Goal: Task Accomplishment & Management: Complete application form

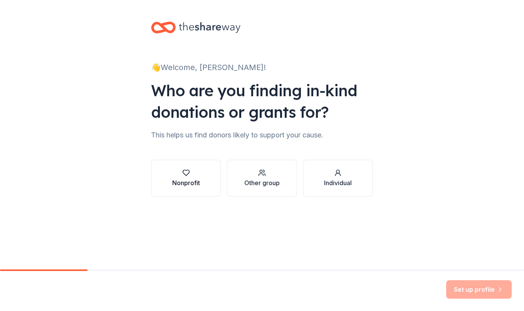
click at [194, 184] on div "Nonprofit" at bounding box center [186, 182] width 28 height 9
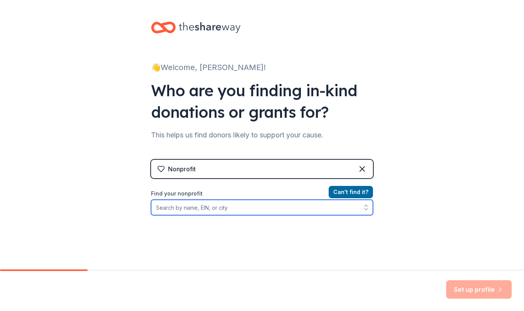
click at [289, 207] on input "Find your nonprofit" at bounding box center [262, 207] width 222 height 15
click at [266, 200] on input "Find your nonprofit" at bounding box center [262, 207] width 222 height 15
paste input "58-1652524"
type input "58-1652524"
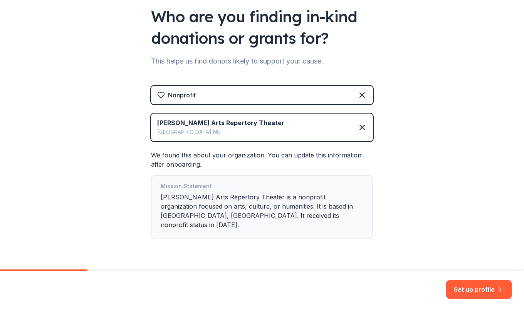
scroll to position [87, 0]
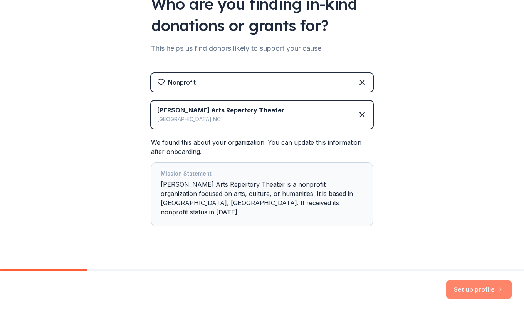
click at [483, 290] on button "Set up profile" at bounding box center [479, 290] width 66 height 18
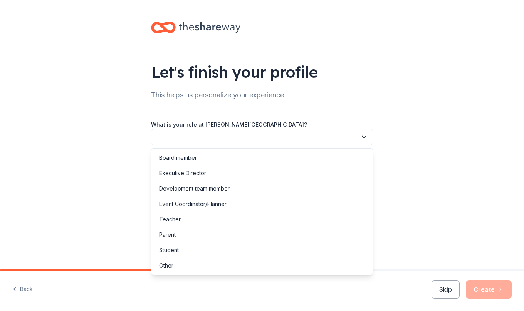
click at [338, 134] on button "button" at bounding box center [262, 137] width 222 height 16
click at [326, 173] on div "Executive Director" at bounding box center [262, 173] width 218 height 15
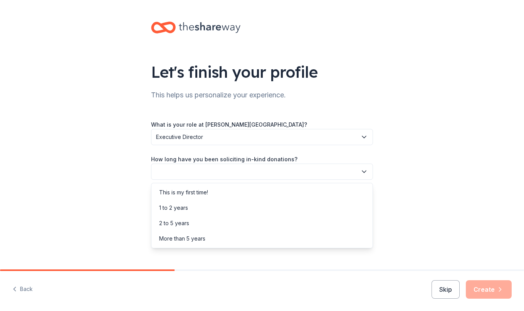
click at [326, 166] on button "button" at bounding box center [262, 172] width 222 height 16
click at [257, 160] on div "How long have you been soliciting in-kind donations?" at bounding box center [262, 167] width 222 height 25
click at [257, 160] on label "How long have you been soliciting in-kind donations?" at bounding box center [224, 160] width 146 height 8
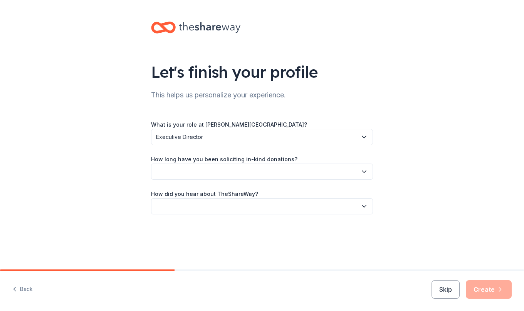
click at [257, 160] on label "How long have you been soliciting in-kind donations?" at bounding box center [224, 160] width 146 height 8
click at [279, 172] on button "button" at bounding box center [262, 172] width 222 height 16
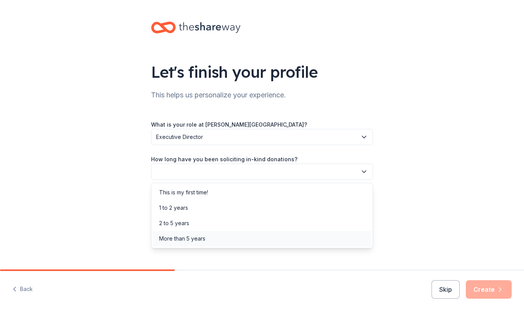
click at [276, 242] on div "More than 5 years" at bounding box center [262, 238] width 218 height 15
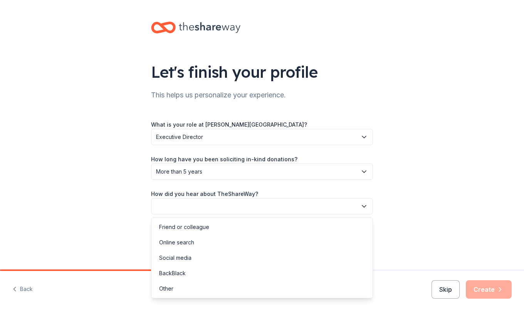
click at [297, 205] on button "button" at bounding box center [262, 206] width 222 height 16
click at [285, 242] on div "Online search" at bounding box center [262, 242] width 218 height 15
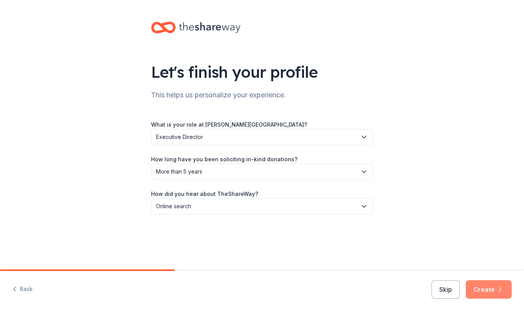
click at [492, 293] on button "Create" at bounding box center [489, 290] width 46 height 18
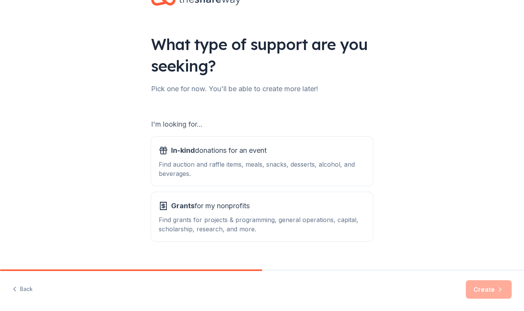
scroll to position [41, 0]
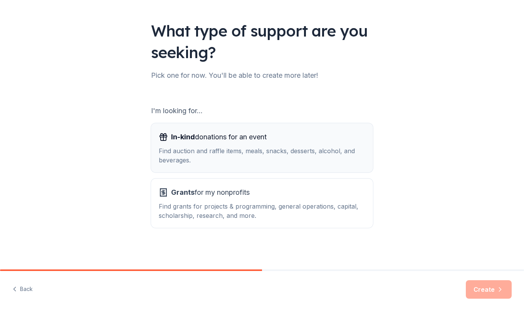
click at [272, 161] on div "Find auction and raffle items, meals, snacks, desserts, alcohol, and beverages." at bounding box center [262, 155] width 207 height 18
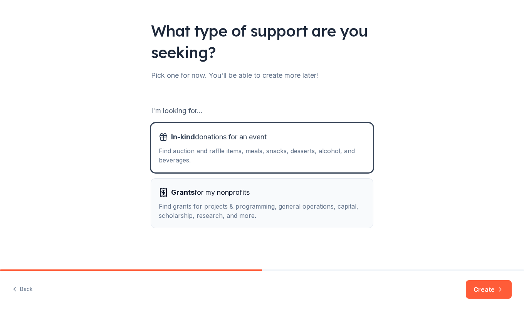
click at [259, 207] on div "Find grants for projects & programming, general operations, capital, scholarshi…" at bounding box center [262, 211] width 207 height 18
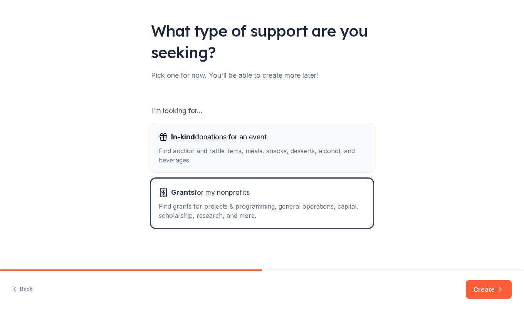
click at [361, 152] on div "Find auction and raffle items, meals, snacks, desserts, alcohol, and beverages." at bounding box center [262, 155] width 207 height 18
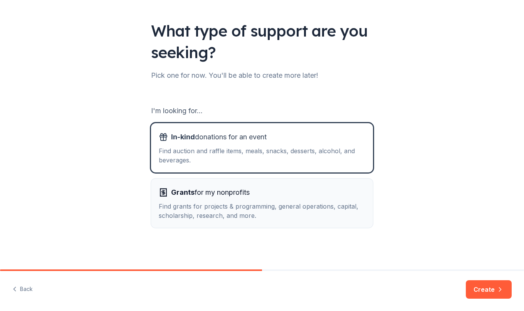
click at [358, 219] on div "Find grants for projects & programming, general operations, capital, scholarshi…" at bounding box center [262, 211] width 207 height 18
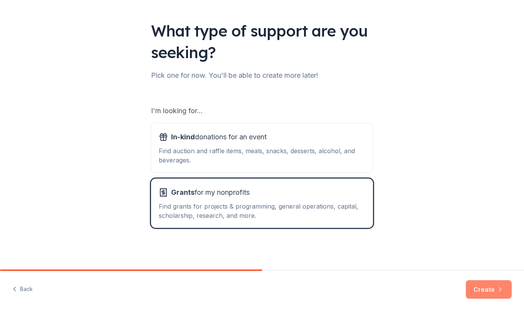
click at [489, 293] on button "Create" at bounding box center [489, 290] width 46 height 18
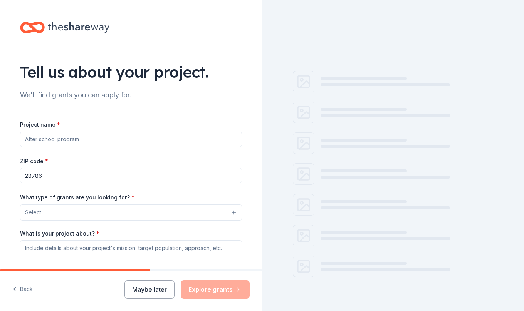
click at [183, 136] on input "Project name *" at bounding box center [131, 139] width 222 height 15
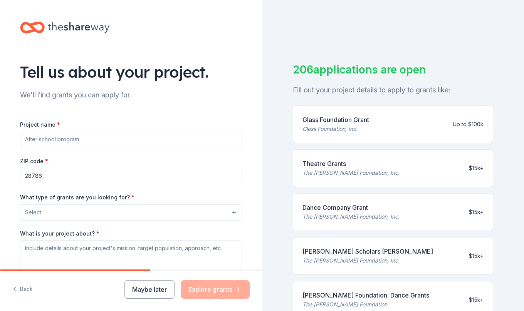
click at [183, 102] on div "Tell us about your project. We'll find grants you can apply for. Project name *…" at bounding box center [131, 184] width 247 height 368
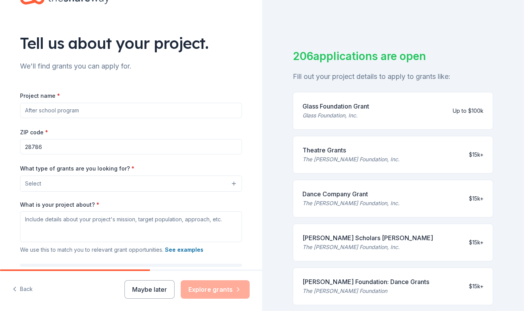
scroll to position [15, 0]
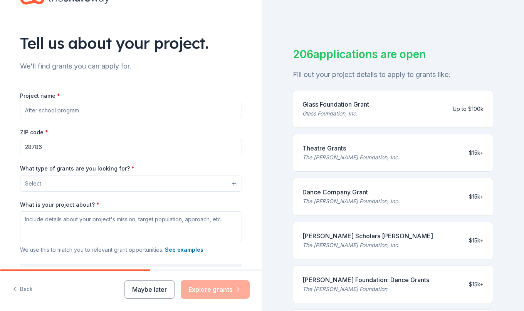
click at [365, 153] on div "The Shubert Foundation, Inc." at bounding box center [350, 157] width 97 height 9
click at [334, 151] on div "Theatre Grants" at bounding box center [350, 148] width 97 height 9
click at [186, 109] on input "Project name *" at bounding box center [131, 110] width 222 height 15
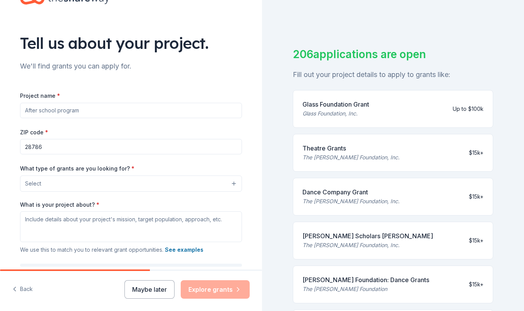
type input "O"
click at [131, 185] on button "Select" at bounding box center [131, 184] width 222 height 16
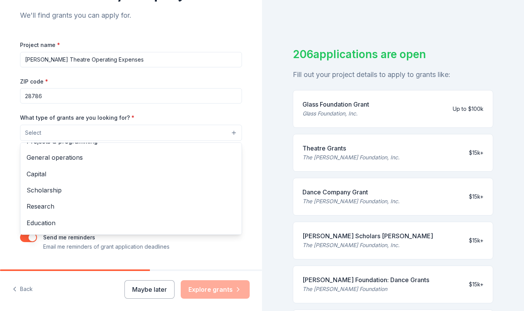
scroll to position [0, 0]
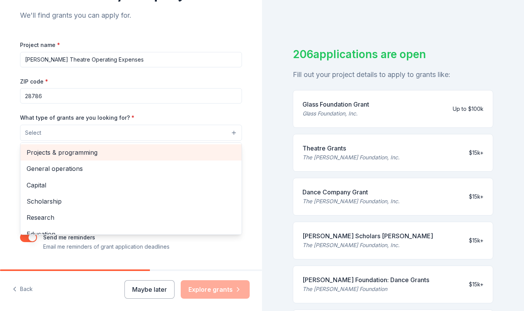
click at [121, 158] on div "Projects & programming" at bounding box center [130, 152] width 221 height 16
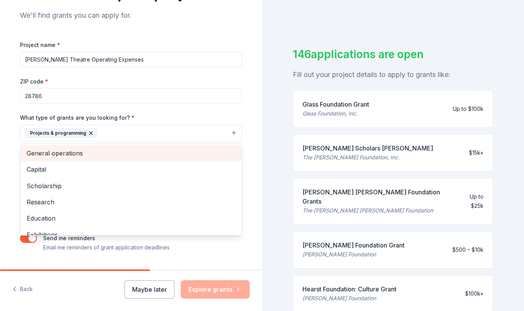
click at [100, 156] on span "General operations" at bounding box center [131, 153] width 209 height 10
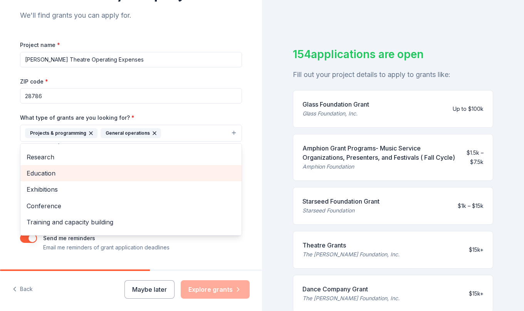
scroll to position [27, 0]
click at [91, 180] on div "Education" at bounding box center [130, 175] width 221 height 16
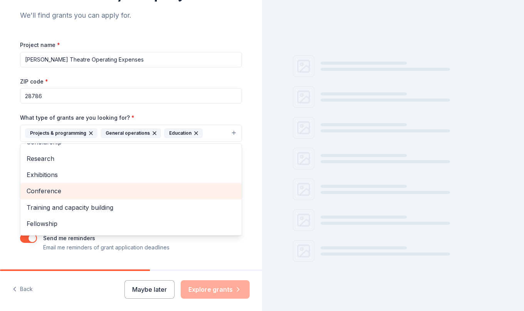
scroll to position [42, 0]
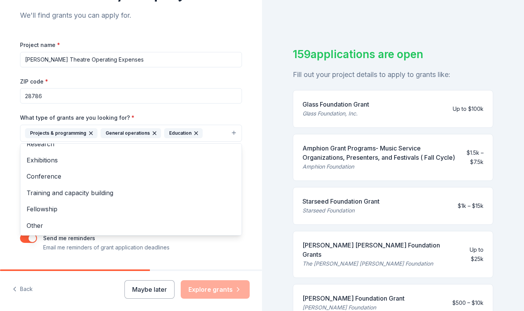
click at [7, 193] on div "Tell us about your project. We'll find grants you can apply for. Project name *…" at bounding box center [131, 104] width 262 height 369
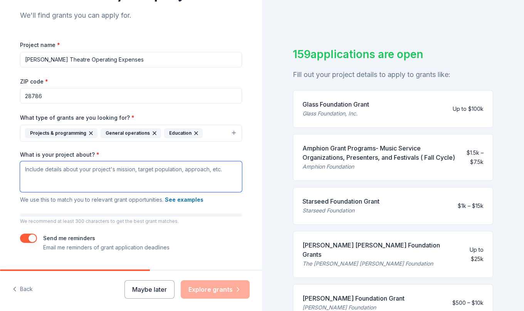
click at [77, 176] on textarea "What is your project about? *" at bounding box center [131, 176] width 222 height 31
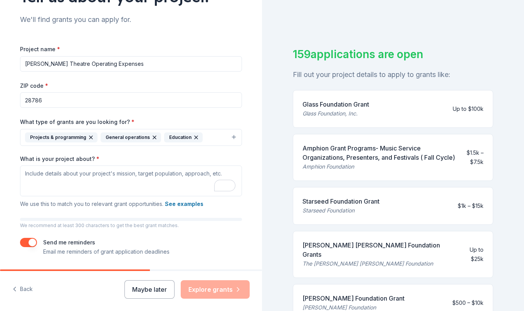
click at [214, 138] on button "Projects & programming General operations Education" at bounding box center [131, 137] width 222 height 17
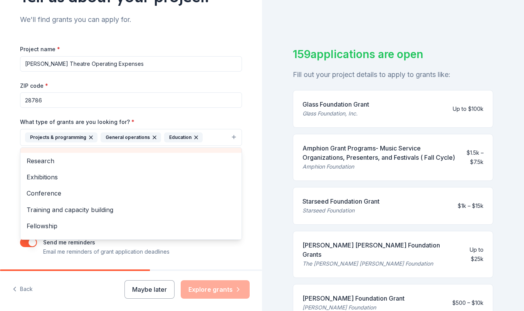
scroll to position [42, 0]
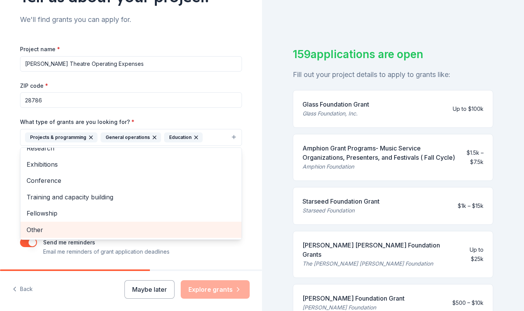
click at [83, 230] on span "Other" at bounding box center [131, 230] width 209 height 10
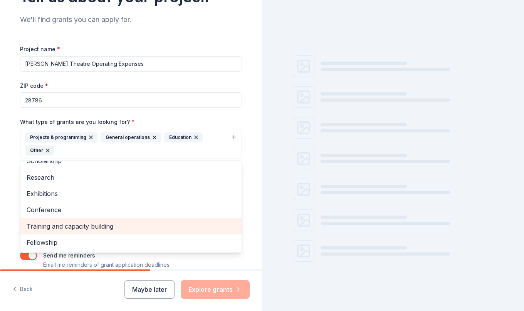
scroll to position [26, 0]
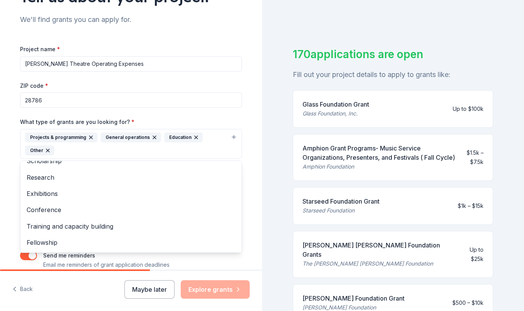
click at [236, 116] on div "Project name * HART Theatre Operating Expenses ZIP code * 28786 What type of gr…" at bounding box center [131, 156] width 222 height 225
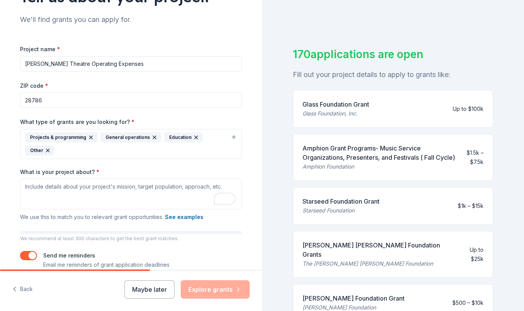
drag, startPoint x: 62, startPoint y: 65, endPoint x: 142, endPoint y: 65, distance: 79.8
click at [142, 65] on input "HART Theatre Operating Expenses" at bounding box center [131, 63] width 222 height 15
type input "HART Theatre Education"
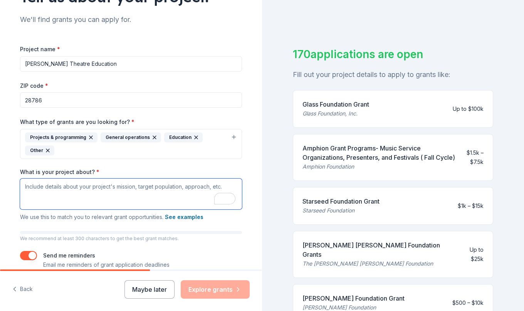
click at [101, 185] on textarea "What is your project about? *" at bounding box center [131, 194] width 222 height 31
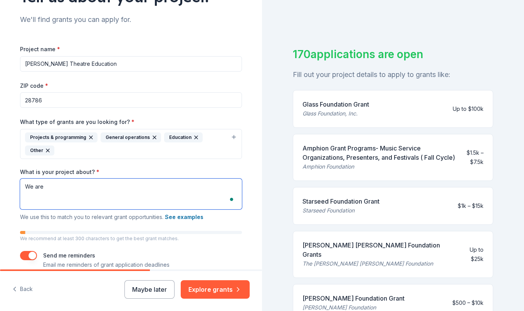
type textarea "We are"
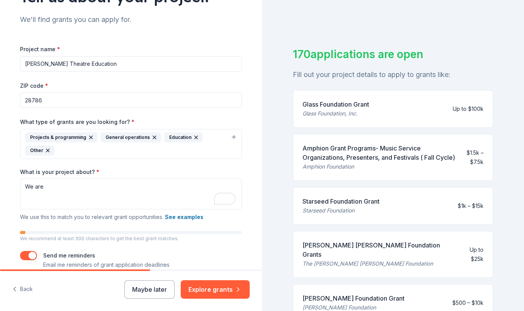
click at [102, 64] on input "HART Theatre Education" at bounding box center [131, 63] width 222 height 15
click at [165, 38] on div "Project name * HART Theatre Education ZIP code * 28786 What type of grants are …" at bounding box center [131, 151] width 222 height 238
click at [132, 56] on input "HART Theatre Education" at bounding box center [131, 63] width 222 height 15
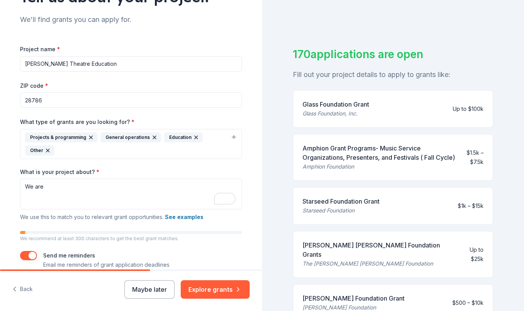
paste input "Pathways to Performance: Expanding Arts Education for All"
type input "Pathways to Performance: Expanding Arts Education for All"
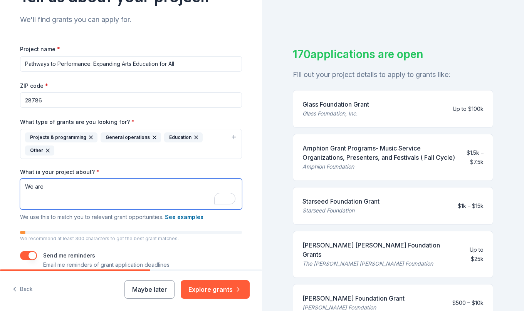
click at [127, 193] on textarea "We are" at bounding box center [131, 194] width 222 height 31
paste textarea "In 2026, we are expanding our education program to serve more youth and adults …"
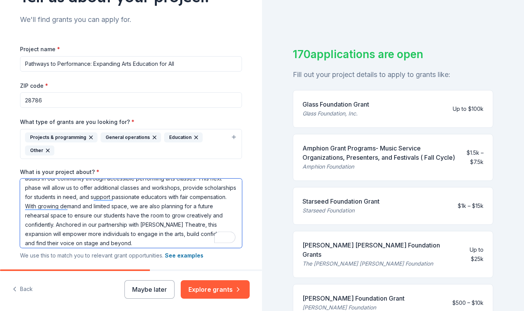
scroll to position [0, 0]
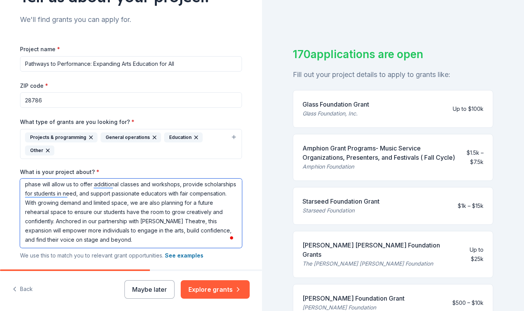
drag, startPoint x: 108, startPoint y: 221, endPoint x: 26, endPoint y: 223, distance: 82.1
click at [26, 223] on textarea "In 2026, we are expanding our education program to serve more youth and adults …" at bounding box center [131, 213] width 222 height 69
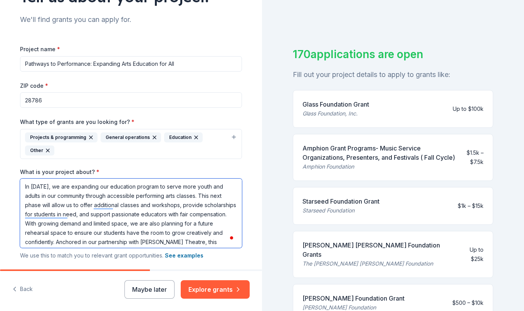
click at [46, 187] on textarea "In 2026, we are expanding our education program to serve more youth and adults …" at bounding box center [131, 213] width 222 height 69
click at [51, 187] on textarea "In 2026, we are expanding our education program to serve more youth and adults …" at bounding box center [131, 213] width 222 height 69
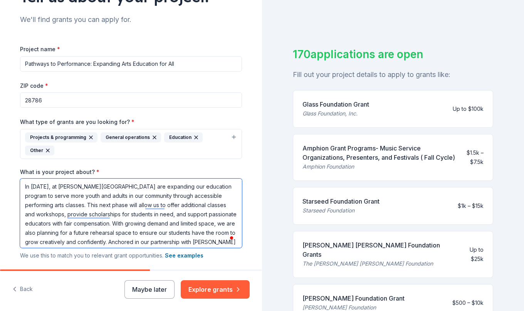
scroll to position [21, 0]
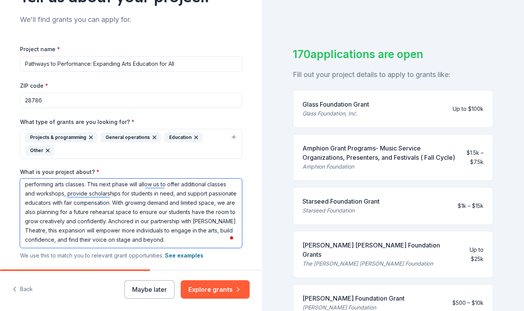
drag, startPoint x: 185, startPoint y: 222, endPoint x: 68, endPoint y: 222, distance: 116.8
click at [68, 222] on textarea "In 2026, at HART Theatre are expanding our education program to serve more yout…" at bounding box center [131, 213] width 222 height 69
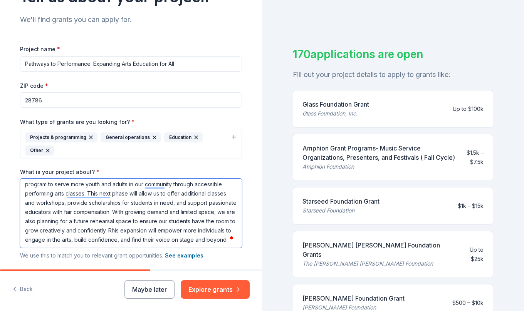
scroll to position [12, 0]
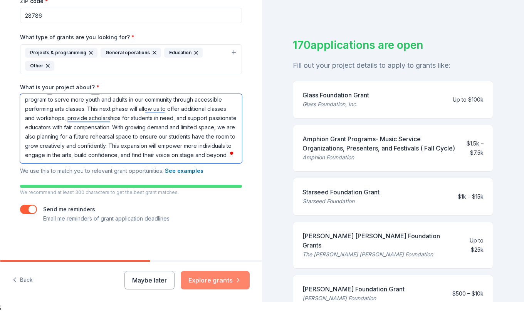
type textarea "In 2026, at HART Theatre are expanding our education program to serve more yout…"
click at [222, 281] on button "Explore grants" at bounding box center [215, 280] width 69 height 18
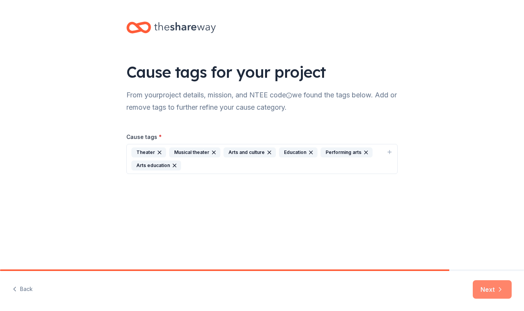
click at [488, 290] on button "Next" at bounding box center [492, 290] width 39 height 18
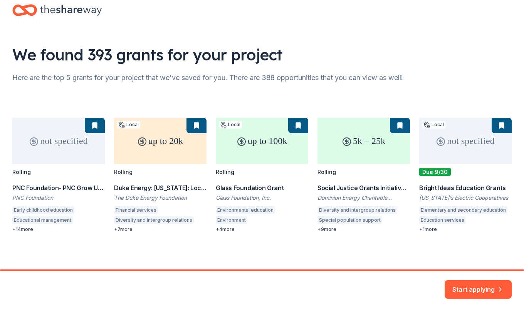
click at [148, 139] on div "not specified Rolling PNC Foundation- PNC Grow Up Great PNC Foundation Early ch…" at bounding box center [261, 175] width 499 height 115
click at [491, 292] on button "Start applying" at bounding box center [478, 285] width 67 height 18
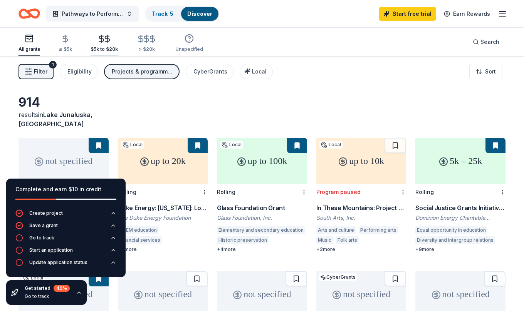
click at [103, 42] on icon "button" at bounding box center [107, 38] width 9 height 9
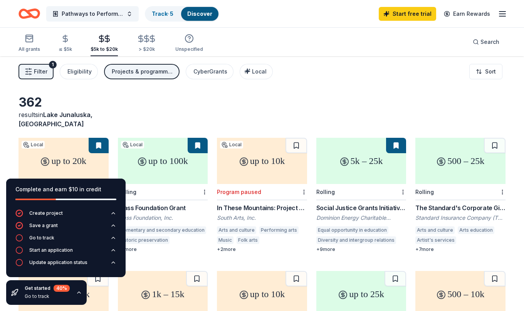
click at [283, 92] on div "362 results in Lake Junaluska, NC up to 20k Local Rolling Duke Energy: North Ca…" at bounding box center [262, 251] width 524 height 391
click at [166, 14] on link "Track · 5" at bounding box center [163, 13] width 22 height 7
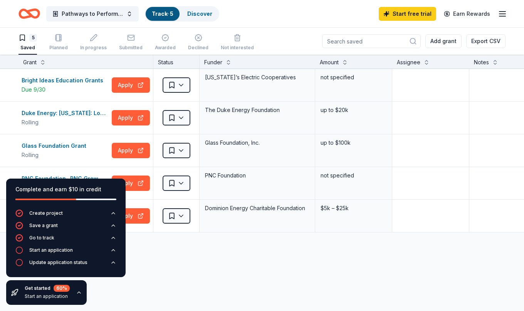
click at [80, 294] on icon "button" at bounding box center [79, 293] width 6 height 6
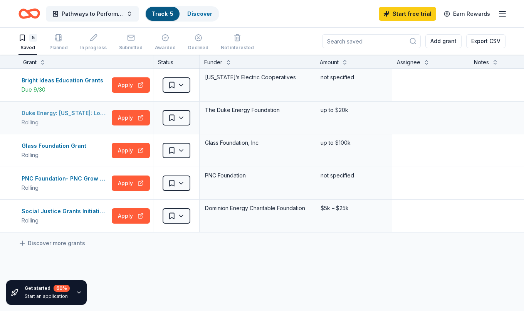
click at [77, 122] on div "Rolling" at bounding box center [65, 122] width 87 height 9
click at [129, 180] on button "Apply" at bounding box center [131, 183] width 38 height 15
click at [128, 17] on button "Pathways to Performance: Expanding Arts Education for All" at bounding box center [92, 13] width 92 height 15
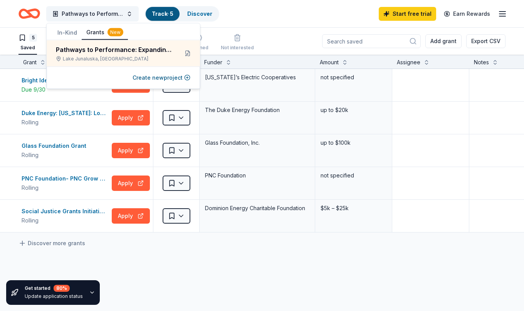
click at [254, 15] on div "Pathways to Performance: Expanding Arts Education for All Track · 5 Discover St…" at bounding box center [261, 14] width 487 height 18
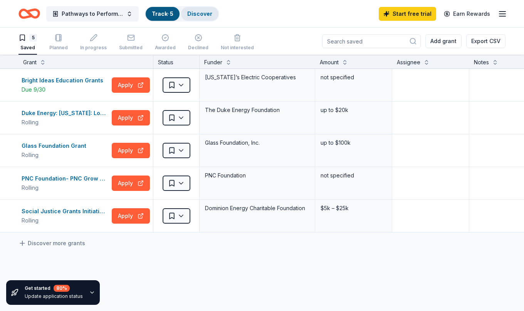
click at [197, 15] on link "Discover" at bounding box center [199, 13] width 25 height 7
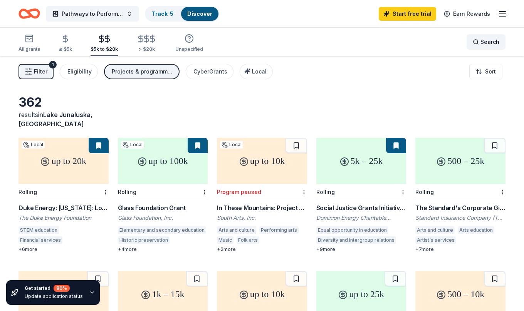
click at [486, 39] on span "Search" at bounding box center [490, 41] width 19 height 9
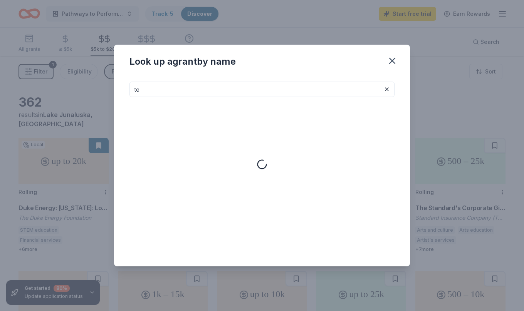
type input "t"
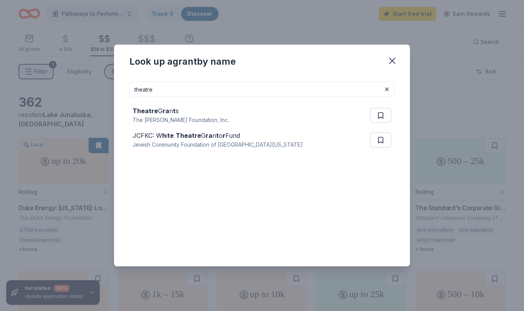
click at [252, 91] on input "theatre" at bounding box center [261, 89] width 265 height 15
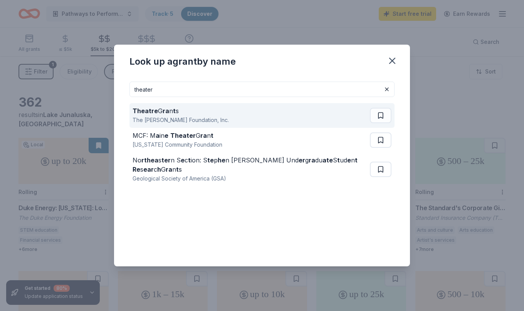
click at [205, 124] on div "The Shubert Foundation, Inc." at bounding box center [181, 120] width 96 height 9
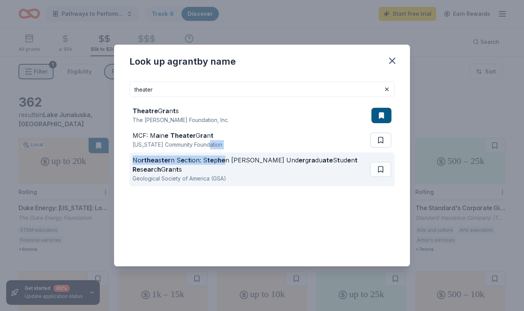
drag, startPoint x: 218, startPoint y: 142, endPoint x: 222, endPoint y: 161, distance: 19.1
click at [222, 161] on div "Theatre G ra n t s The Shubert Foundation, Inc. MCF: M a in e Theater G ra n t …" at bounding box center [261, 145] width 265 height 96
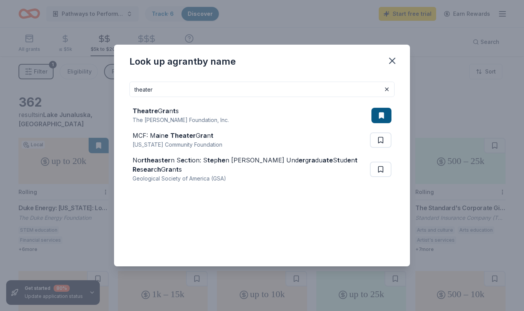
click at [341, 87] on input "theater" at bounding box center [261, 89] width 265 height 15
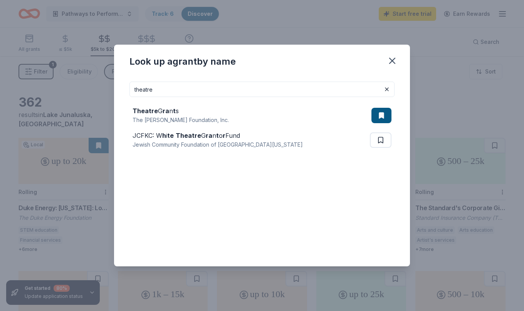
click at [338, 88] on input "theatre" at bounding box center [261, 89] width 265 height 15
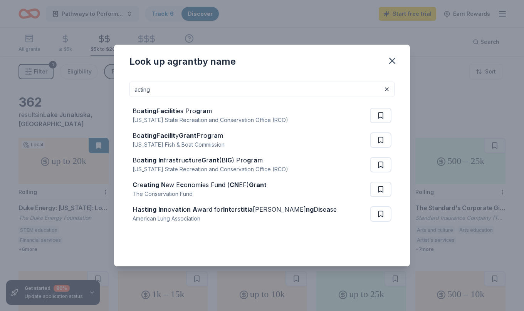
click at [247, 77] on div "acting Bo ating F aci l iti es Pro g r a m Washington State Recreation and Cons…" at bounding box center [262, 171] width 296 height 191
click at [247, 84] on input "acting" at bounding box center [261, 89] width 265 height 15
type input "performing arts"
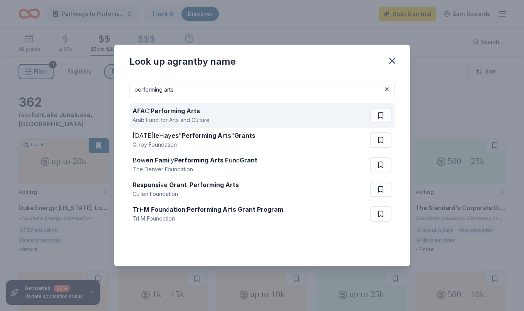
click at [235, 111] on div "AFA C: Performing Arts Arab Fund for Arts and Culture" at bounding box center [251, 115] width 237 height 25
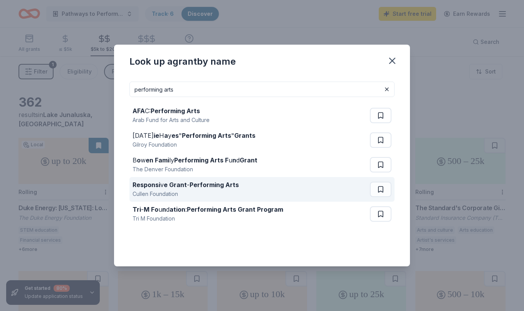
click at [240, 182] on div "Responsi v e Grant - Performing Arts Cullen Foundation" at bounding box center [251, 189] width 237 height 25
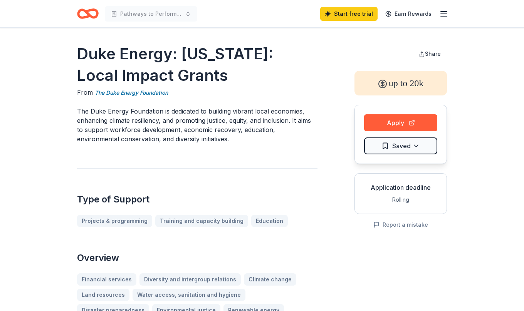
drag, startPoint x: 177, startPoint y: 108, endPoint x: 192, endPoint y: 126, distance: 23.5
click at [192, 128] on p "The Duke Energy Foundation is dedicated to building vibrant local economies, en…" at bounding box center [197, 125] width 240 height 37
click at [192, 126] on p "The Duke Energy Foundation is dedicated to building vibrant local economies, en…" at bounding box center [197, 125] width 240 height 37
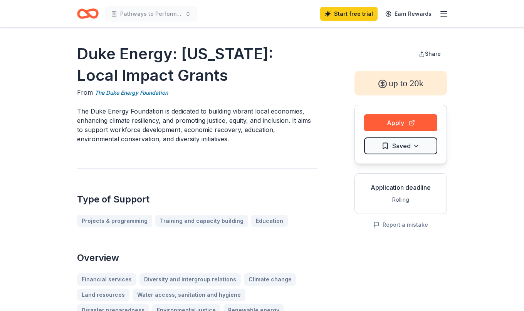
drag, startPoint x: 197, startPoint y: 143, endPoint x: 173, endPoint y: 119, distance: 33.8
drag, startPoint x: 168, startPoint y: 129, endPoint x: 195, endPoint y: 133, distance: 27.6
click at [195, 133] on p "The Duke Energy Foundation is dedicated to building vibrant local economies, en…" at bounding box center [197, 125] width 240 height 37
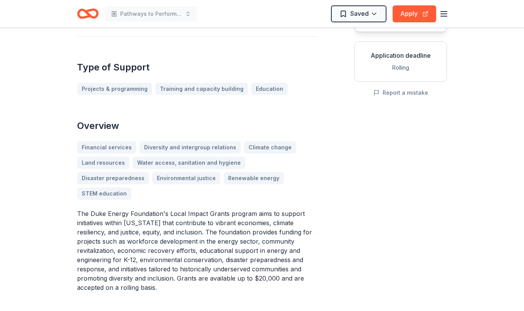
scroll to position [140, 0]
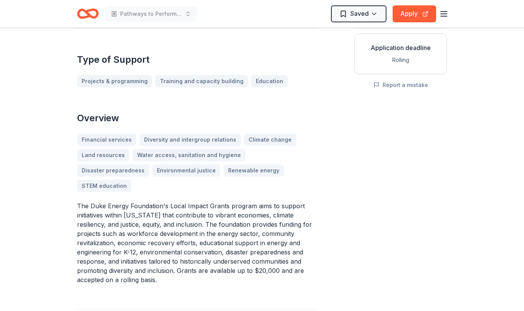
drag, startPoint x: 171, startPoint y: 186, endPoint x: 192, endPoint y: 208, distance: 30.5
click at [192, 208] on p "The Duke Energy Foundation's Local Impact Grants program aims to support initia…" at bounding box center [197, 243] width 240 height 83
drag, startPoint x: 191, startPoint y: 208, endPoint x: 212, endPoint y: 221, distance: 24.3
click at [212, 221] on p "The Duke Energy Foundation's Local Impact Grants program aims to support initia…" at bounding box center [197, 243] width 240 height 83
drag, startPoint x: 169, startPoint y: 231, endPoint x: 220, endPoint y: 243, distance: 52.2
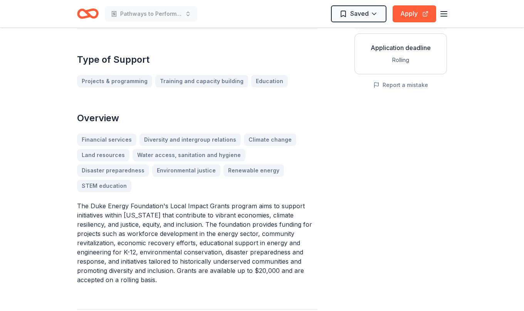
click at [220, 243] on p "The Duke Energy Foundation's Local Impact Grants program aims to support initia…" at bounding box center [197, 243] width 240 height 83
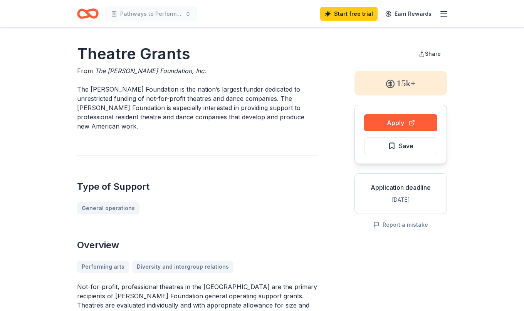
click at [193, 97] on p "The Shubert Foundation is the nation’s largest funder dedicated to unrestricted…" at bounding box center [197, 108] width 240 height 46
drag, startPoint x: 193, startPoint y: 86, endPoint x: 246, endPoint y: 119, distance: 63.1
click at [246, 119] on p "The Shubert Foundation is the nation’s largest funder dedicated to unrestricted…" at bounding box center [197, 108] width 240 height 46
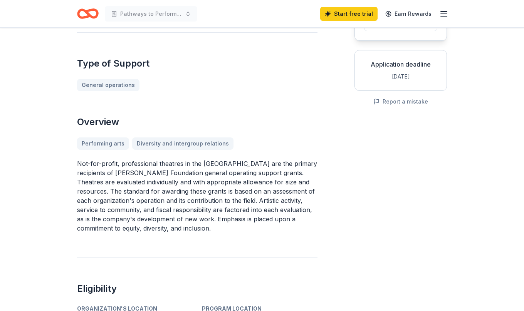
scroll to position [127, 0]
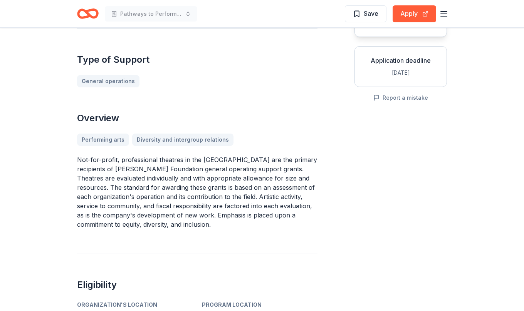
drag, startPoint x: 140, startPoint y: 156, endPoint x: 197, endPoint y: 171, distance: 58.3
click at [197, 171] on p "Not-for-profit, professional theatres in the United States are the primary reci…" at bounding box center [197, 192] width 240 height 74
click at [178, 162] on p "Not-for-profit, professional theatres in the United States are the primary reci…" at bounding box center [197, 192] width 240 height 74
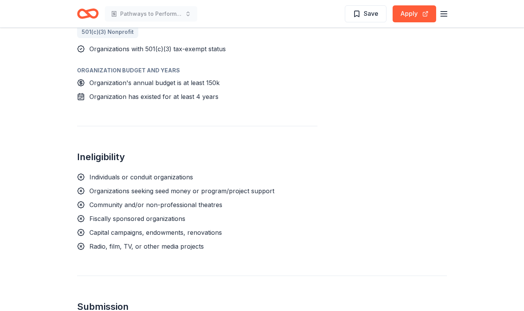
scroll to position [461, 0]
drag, startPoint x: 286, startPoint y: 265, endPoint x: 236, endPoint y: 142, distance: 132.9
click at [236, 142] on div "Theatre Grants From The Shubert Foundation, Inc. The Shubert Foundation is the …" at bounding box center [262, 68] width 370 height 973
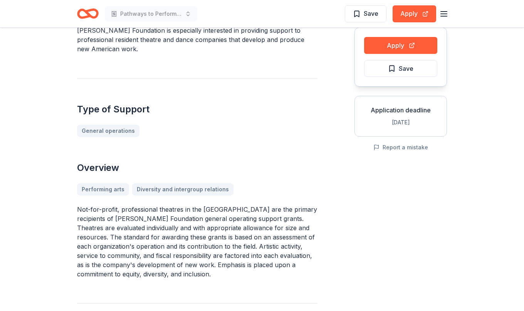
scroll to position [0, 0]
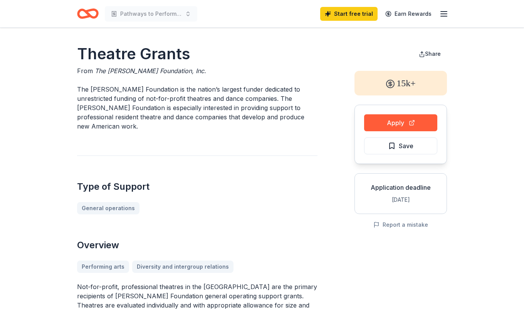
click at [394, 155] on div "Apply Save" at bounding box center [401, 134] width 92 height 59
click at [394, 153] on button "Save" at bounding box center [400, 146] width 73 height 17
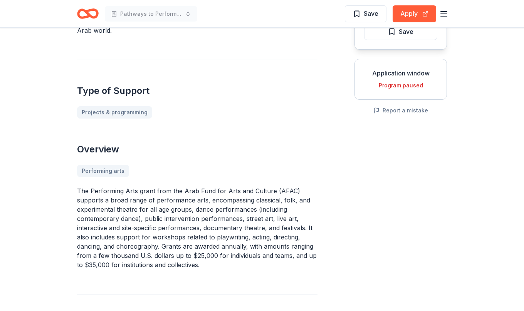
scroll to position [116, 0]
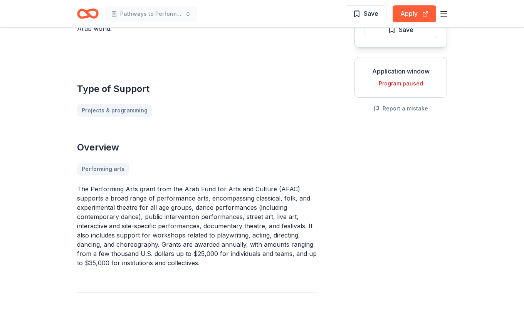
drag, startPoint x: 179, startPoint y: 184, endPoint x: 204, endPoint y: 193, distance: 26.1
click at [204, 193] on p "The Performing Arts grant from the Arab Fund for Arts and Culture (AFAC) suppor…" at bounding box center [197, 226] width 240 height 83
click at [173, 193] on p "The Performing Arts grant from the Arab Fund for Arts and Culture (AFAC) suppor…" at bounding box center [197, 226] width 240 height 83
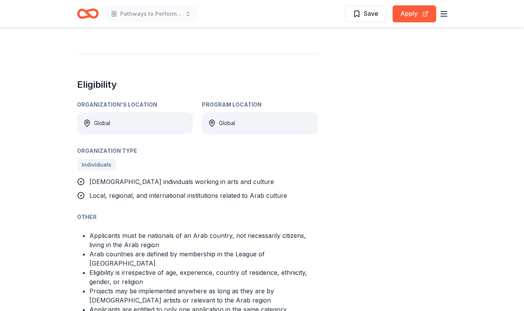
scroll to position [394, 0]
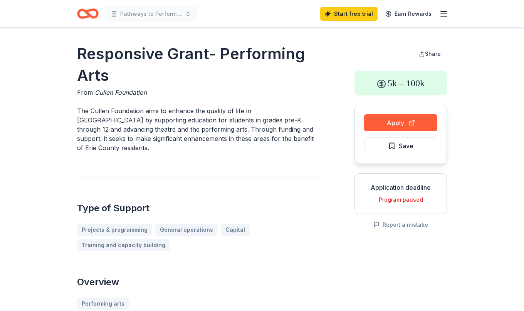
click at [217, 136] on p "The Cullen Foundation aims to enhance the quality of life in Erie County by sup…" at bounding box center [197, 129] width 240 height 46
drag, startPoint x: 205, startPoint y: 114, endPoint x: 260, endPoint y: 138, distance: 60.1
click at [260, 138] on p "The Cullen Foundation aims to enhance the quality of life in Erie County by sup…" at bounding box center [197, 129] width 240 height 46
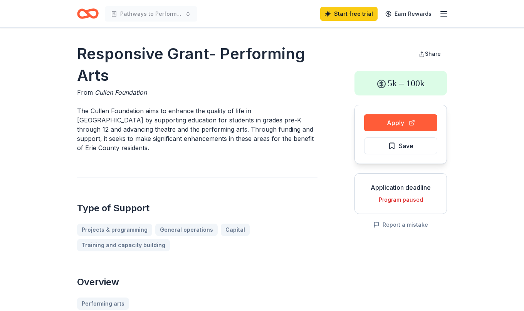
drag, startPoint x: 246, startPoint y: 138, endPoint x: 222, endPoint y: 122, distance: 29.0
click at [222, 123] on p "The Cullen Foundation aims to enhance the quality of life in Erie County by sup…" at bounding box center [197, 129] width 240 height 46
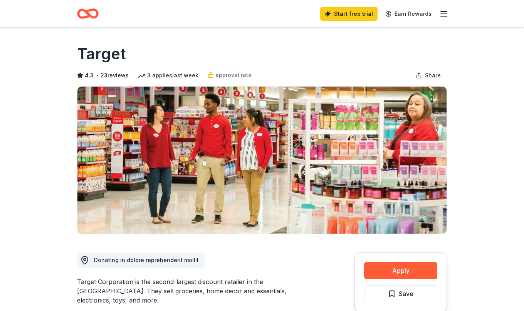
scroll to position [129, 0]
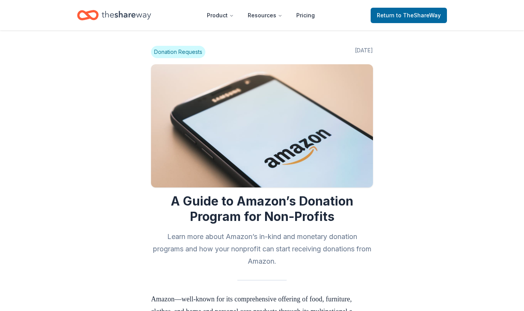
scroll to position [804, 0]
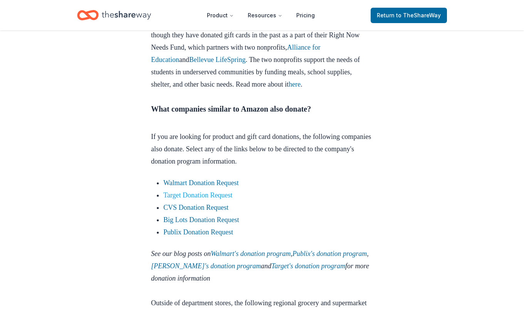
click at [202, 199] on link "Target Donation Request" at bounding box center [197, 196] width 69 height 8
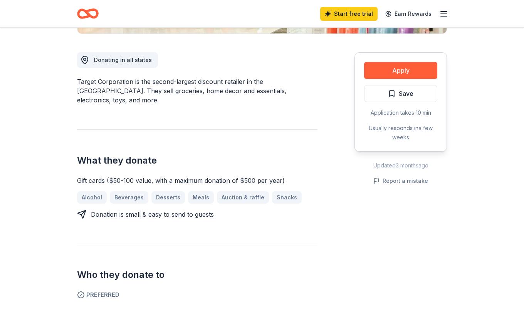
scroll to position [198, 0]
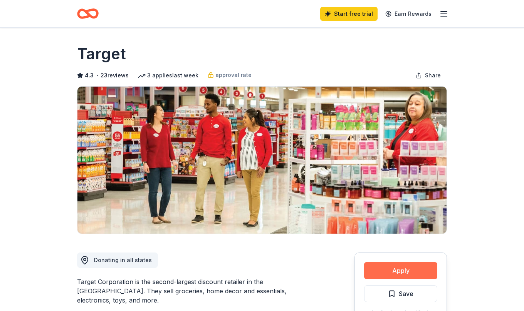
scroll to position [198, 0]
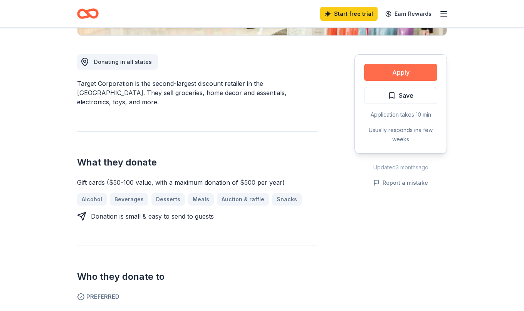
click at [390, 69] on button "Apply" at bounding box center [400, 72] width 73 height 17
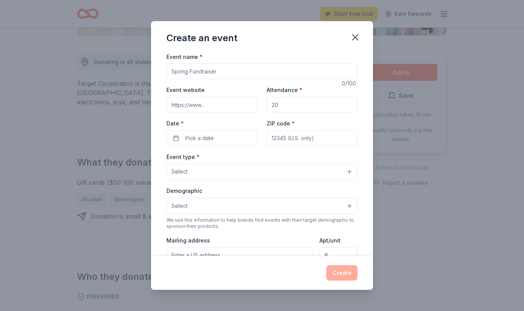
click at [240, 73] on input "Event name *" at bounding box center [261, 71] width 191 height 15
click at [243, 55] on div "Event name *" at bounding box center [261, 65] width 191 height 27
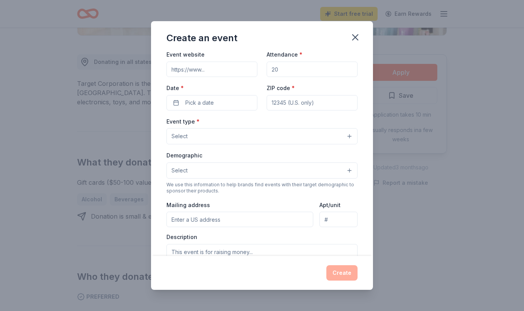
scroll to position [42, 0]
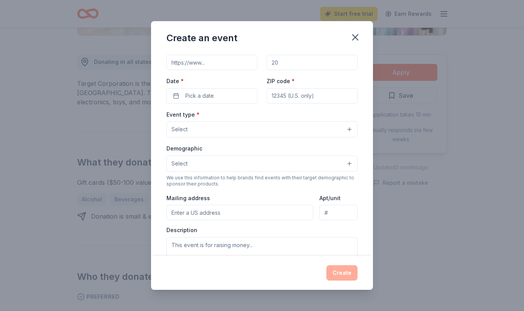
click at [257, 127] on button "Select" at bounding box center [261, 129] width 191 height 16
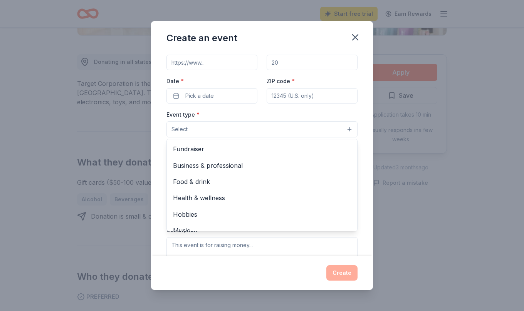
click at [255, 116] on div "Event type * Select Fundraiser Business & professional Food & drink Health & we…" at bounding box center [261, 124] width 191 height 28
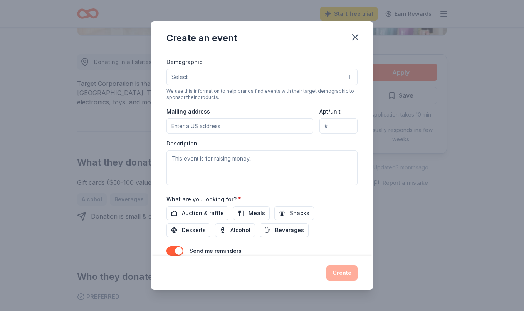
scroll to position [164, 0]
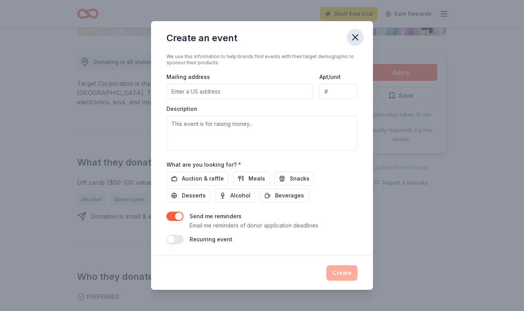
click at [363, 36] on button "button" at bounding box center [355, 37] width 17 height 17
